Goal: Navigation & Orientation: Find specific page/section

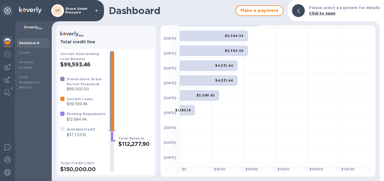
scroll to position [128, 0]
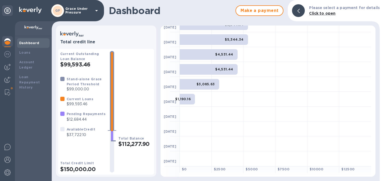
click at [315, 14] on b "Click to open" at bounding box center [322, 13] width 26 height 4
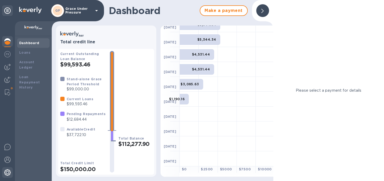
click at [6, 174] on img at bounding box center [7, 173] width 6 height 6
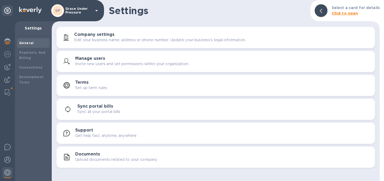
click at [81, 131] on h3 "Support" at bounding box center [84, 130] width 18 height 5
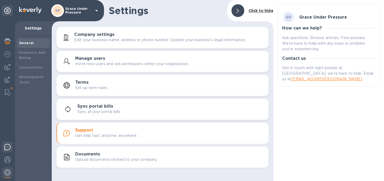
click at [7, 145] on img at bounding box center [7, 147] width 6 height 6
click at [7, 41] on img at bounding box center [7, 41] width 6 height 6
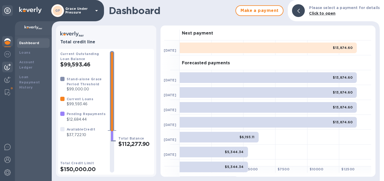
click at [8, 68] on img at bounding box center [7, 67] width 6 height 6
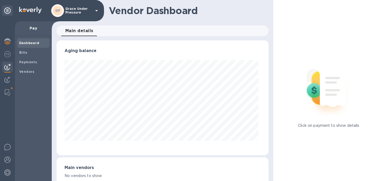
scroll to position [115, 210]
click at [8, 54] on img at bounding box center [7, 54] width 6 height 6
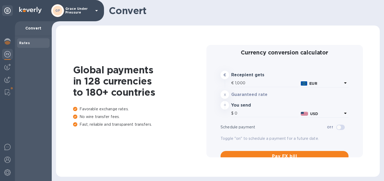
type input "1,175.99"
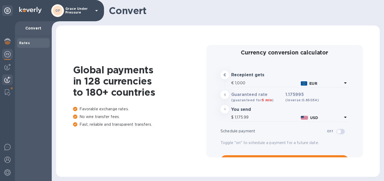
click at [9, 81] on img at bounding box center [7, 80] width 6 height 6
